Goal: Transaction & Acquisition: Purchase product/service

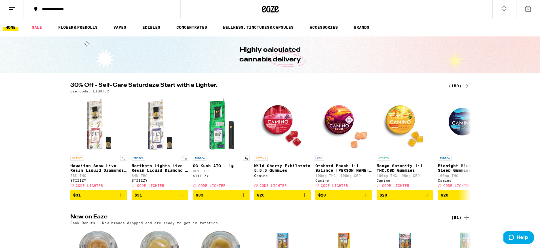
click at [456, 87] on div "(150)" at bounding box center [459, 85] width 21 height 7
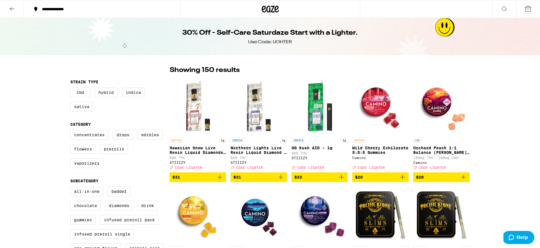
click at [81, 158] on div "Concentrates Drops Edibles Flowers Prerolls Vaporizers" at bounding box center [119, 151] width 99 height 43
click at [81, 153] on label "Flowers" at bounding box center [82, 149] width 25 height 10
click at [72, 131] on input "Flowers" at bounding box center [72, 131] width 0 height 0
checkbox input "true"
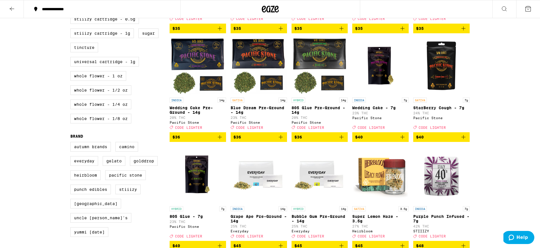
scroll to position [258, 0]
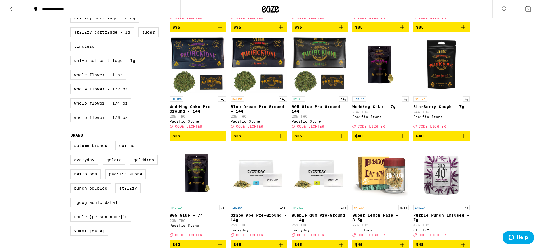
click at [95, 79] on label "Whole Flower - 1 oz" at bounding box center [98, 75] width 56 height 10
checkbox input "true"
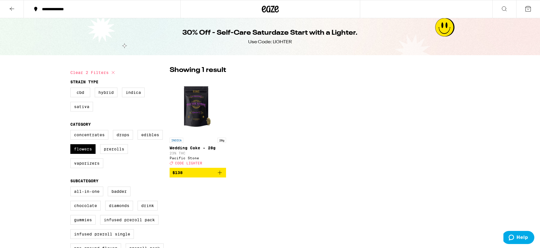
click at [199, 176] on span "$138" at bounding box center [198, 172] width 51 height 7
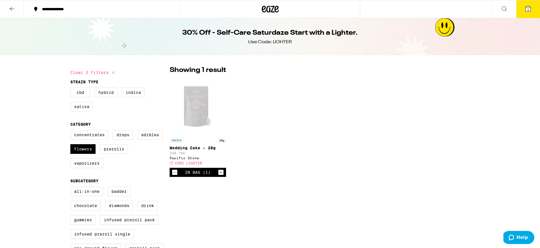
click at [531, 8] on icon at bounding box center [528, 8] width 5 height 5
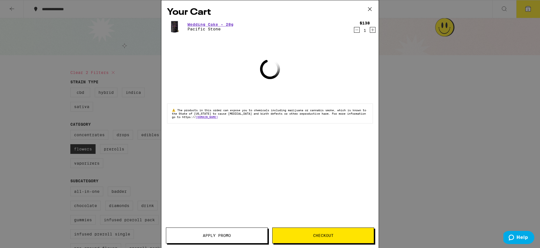
click at [317, 230] on button "Checkout" at bounding box center [323, 235] width 102 height 16
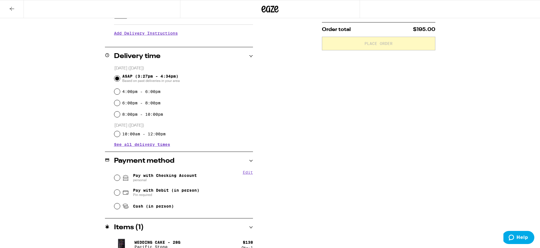
scroll to position [120, 0]
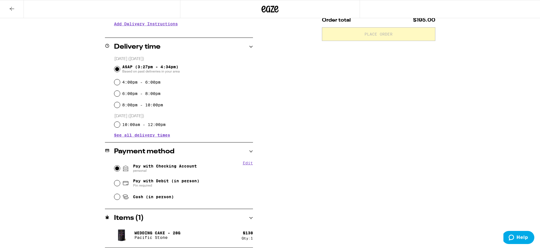
click at [117, 167] on input "Pay with Checking Account personal" at bounding box center [117, 168] width 6 height 6
radio input "true"
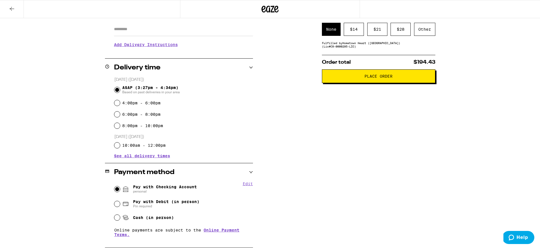
scroll to position [139, 0]
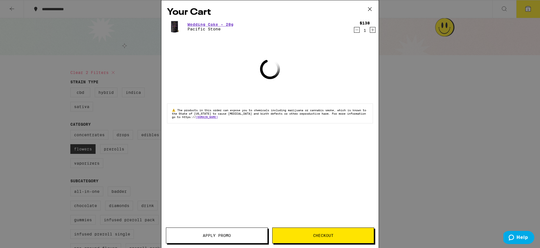
click at [239, 230] on button "Apply Promo" at bounding box center [217, 235] width 102 height 16
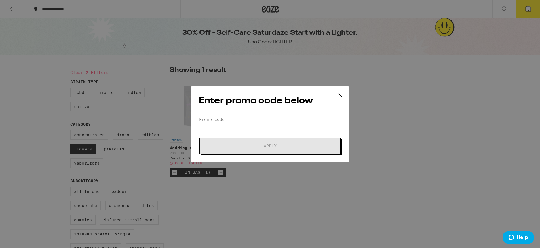
click at [228, 124] on form "Promo Code Apply" at bounding box center [270, 134] width 142 height 39
click at [226, 122] on input "Promo Code" at bounding box center [270, 119] width 142 height 9
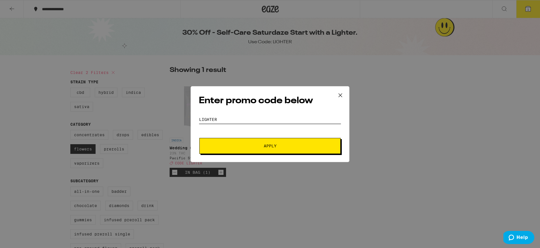
type input "lighter"
click at [200, 138] on button "Apply" at bounding box center [270, 146] width 141 height 16
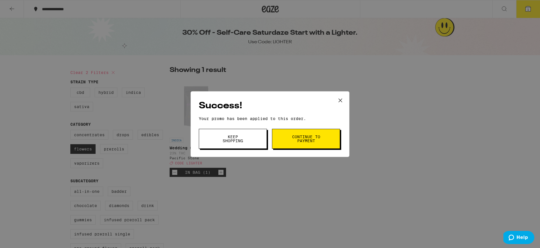
click at [280, 133] on button "Continue to payment" at bounding box center [306, 139] width 68 height 20
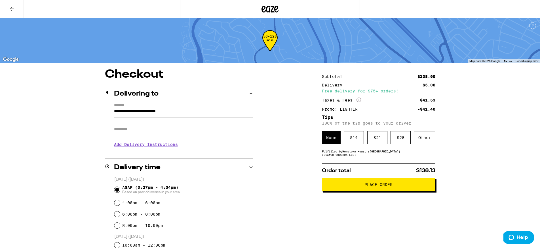
click at [280, 133] on div "**********" at bounding box center [270, 227] width 409 height 317
